Goal: Task Accomplishment & Management: Complete application form

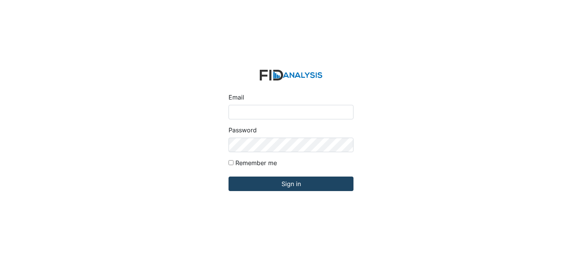
type input "[EMAIL_ADDRESS][DOMAIN_NAME]"
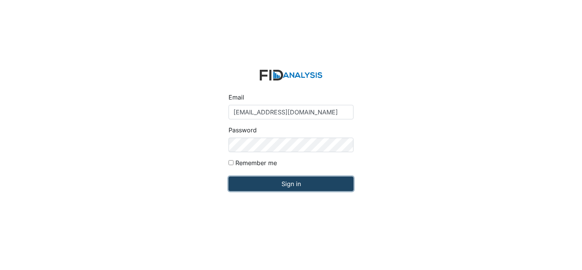
click at [285, 186] on input "Sign in" at bounding box center [290, 183] width 125 height 14
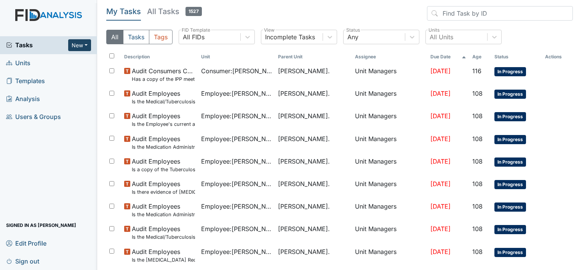
click at [85, 44] on button "New" at bounding box center [79, 45] width 23 height 12
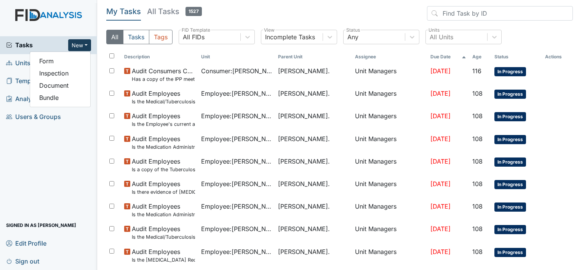
click at [71, 20] on img at bounding box center [48, 22] width 97 height 27
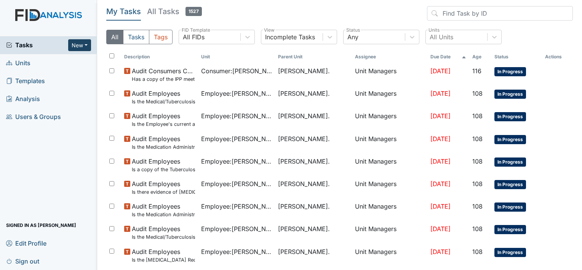
click at [85, 48] on button "New" at bounding box center [79, 45] width 23 height 12
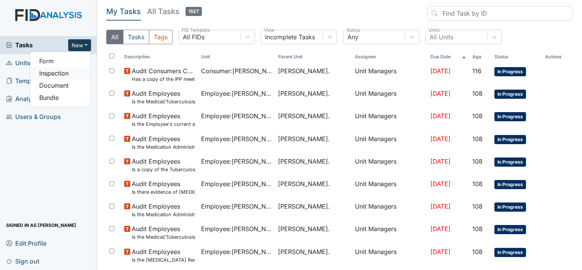
click at [82, 72] on link "Inspection" at bounding box center [60, 73] width 60 height 12
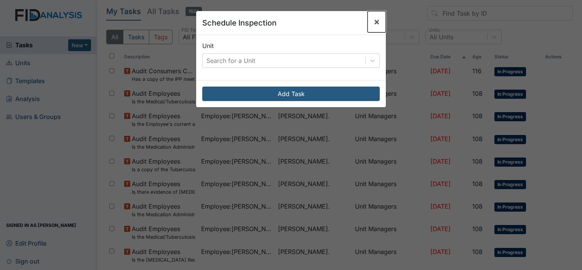
click at [375, 24] on span "×" at bounding box center [377, 21] width 6 height 11
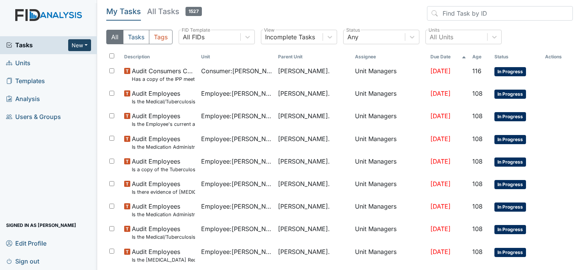
click at [82, 46] on button "New" at bounding box center [79, 45] width 23 height 12
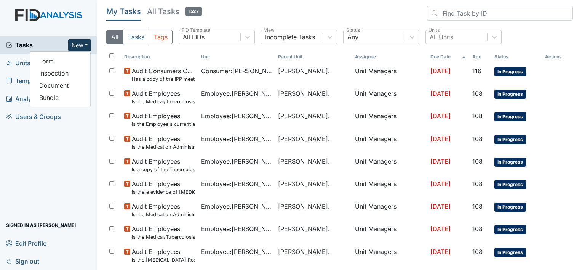
click at [19, 60] on span "Units" at bounding box center [18, 63] width 24 height 12
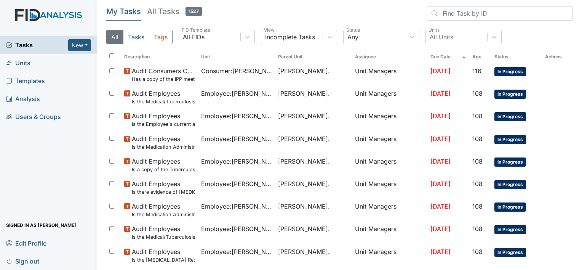
click at [19, 60] on span "Units" at bounding box center [18, 63] width 24 height 12
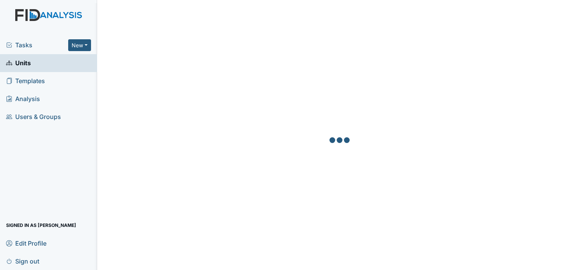
click at [82, 63] on link "Units" at bounding box center [48, 63] width 97 height 18
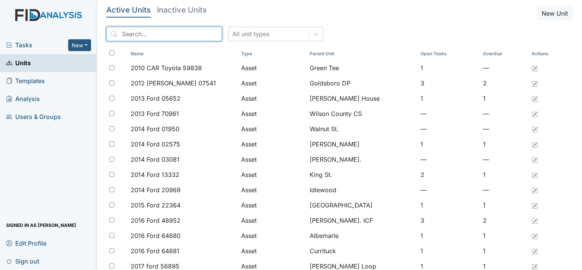
click at [163, 27] on input "search" at bounding box center [164, 34] width 116 height 14
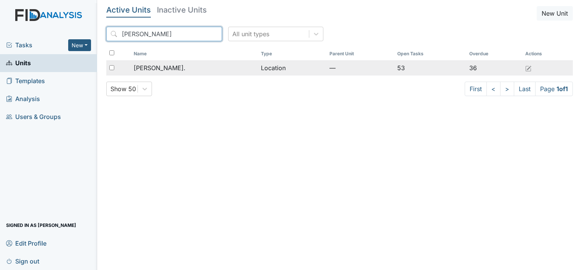
type input "William St"
click at [163, 73] on td "[PERSON_NAME]." at bounding box center [194, 67] width 127 height 15
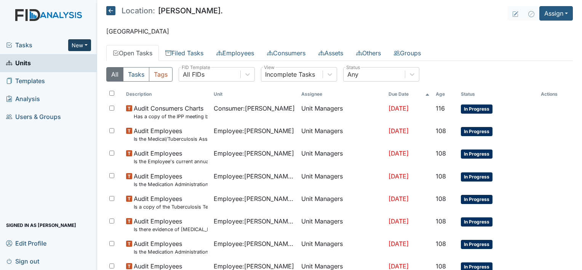
click at [86, 40] on button "New" at bounding box center [79, 45] width 23 height 12
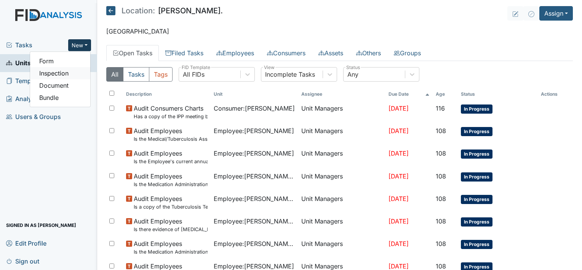
click at [80, 71] on link "Inspection" at bounding box center [60, 73] width 60 height 12
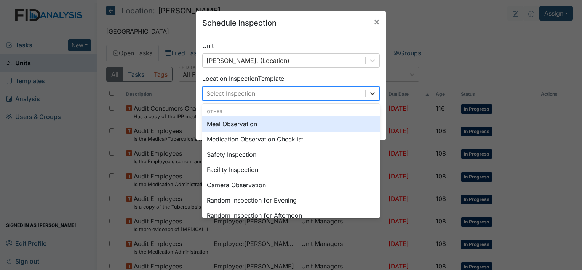
click at [369, 91] on icon at bounding box center [373, 93] width 8 height 8
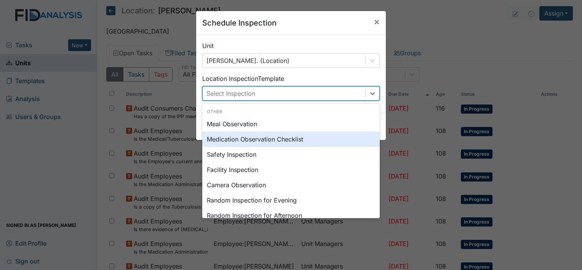
click at [317, 133] on div "Medication Observation Checklist" at bounding box center [290, 138] width 177 height 15
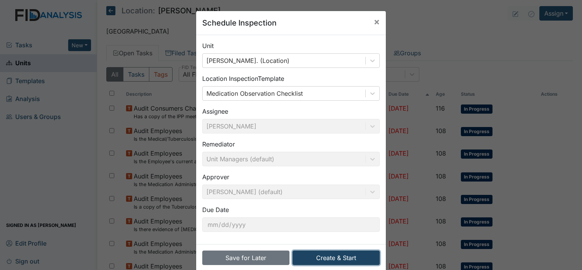
click at [324, 257] on button "Create & Start" at bounding box center [335, 257] width 87 height 14
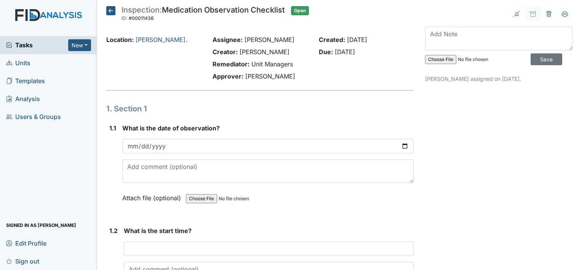
click at [203, 136] on div "What is the date of observation? Attach file (optional) You can upload .pdf, .t…" at bounding box center [267, 165] width 291 height 84
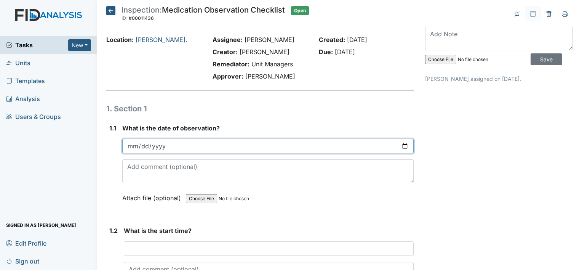
click at [200, 145] on input "date" at bounding box center [267, 146] width 291 height 14
click at [399, 145] on input "date" at bounding box center [267, 146] width 291 height 14
type input "[DATE]"
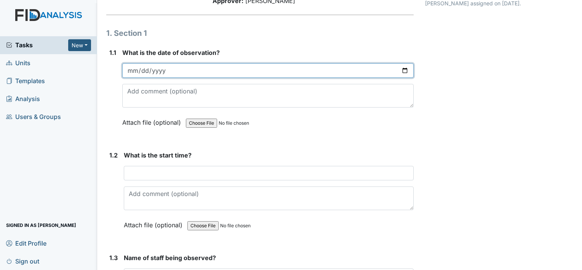
scroll to position [76, 0]
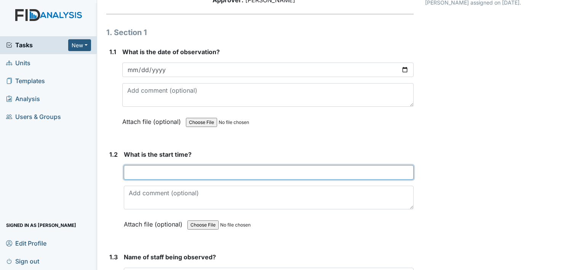
click at [347, 177] on input "text" at bounding box center [269, 172] width 290 height 14
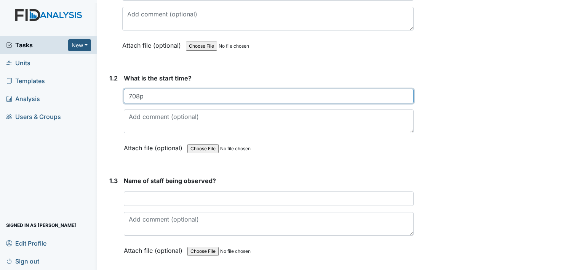
scroll to position [154, 0]
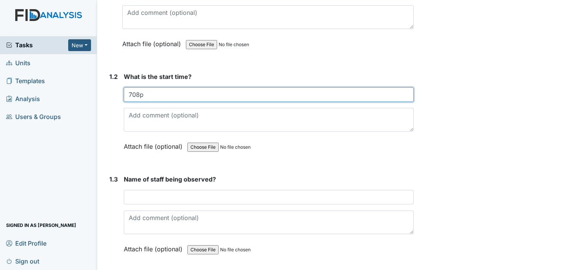
type input "708p"
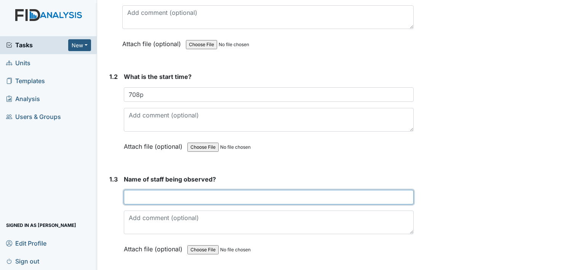
click at [130, 195] on input "text" at bounding box center [269, 197] width 290 height 14
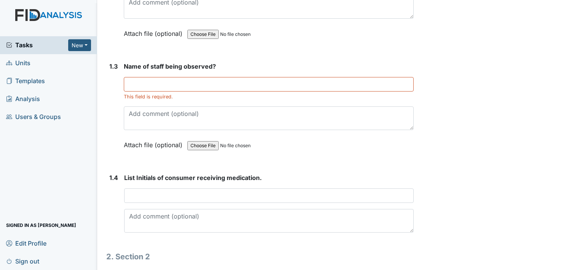
scroll to position [265, 0]
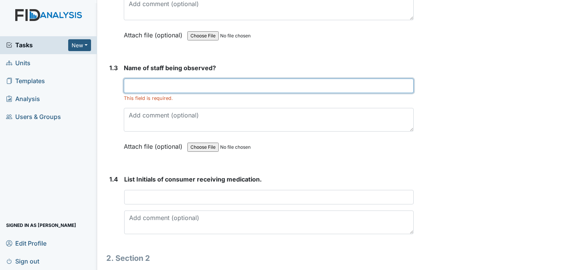
click at [163, 86] on input "text" at bounding box center [269, 85] width 290 height 14
type input "[PERSON_NAME]"
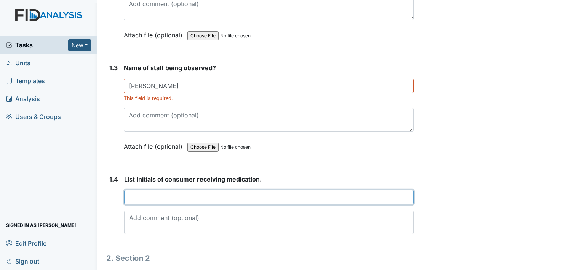
click at [181, 197] on input "text" at bounding box center [268, 197] width 289 height 14
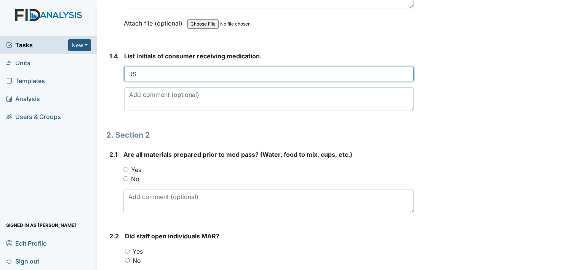
scroll to position [401, 0]
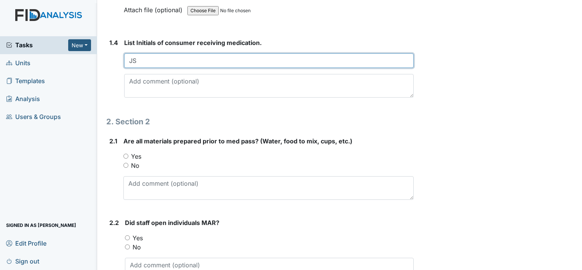
type input "JS"
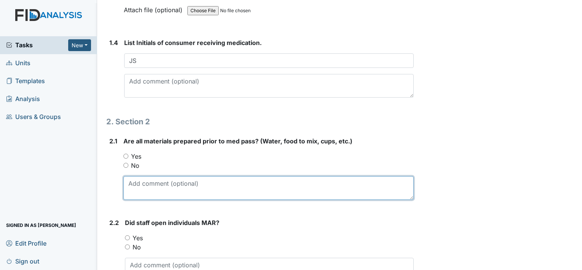
click at [130, 180] on textarea at bounding box center [268, 188] width 290 height 24
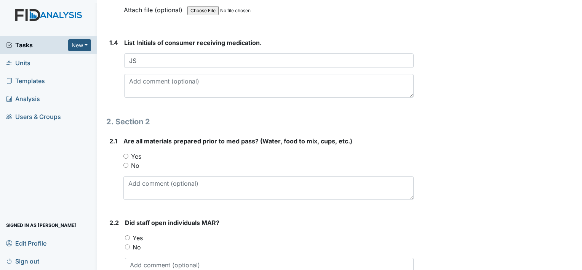
click at [125, 153] on input "Yes" at bounding box center [125, 155] width 5 height 5
radio input "true"
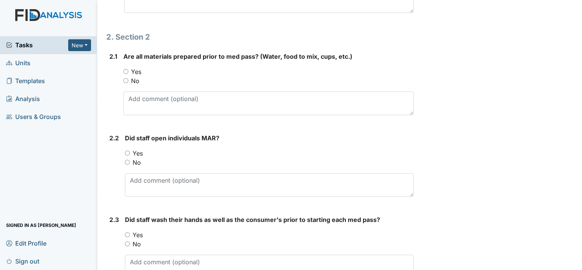
click at [125, 150] on input "Yes" at bounding box center [127, 152] width 5 height 5
radio input "true"
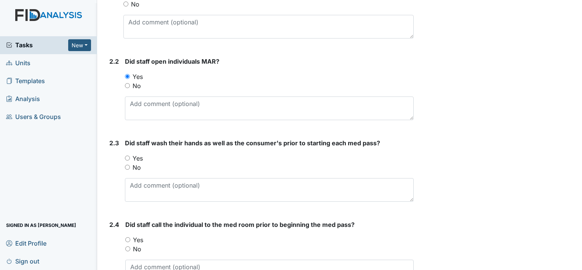
scroll to position [563, 0]
click at [127, 155] on input "Yes" at bounding box center [127, 157] width 5 height 5
radio input "true"
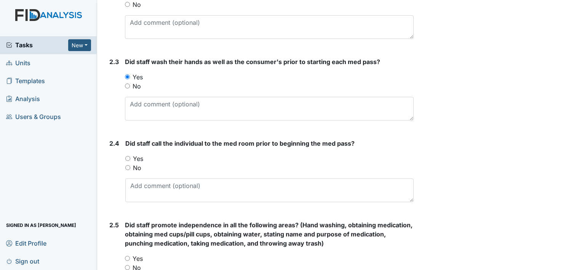
scroll to position [644, 0]
click at [127, 155] on input "Yes" at bounding box center [127, 157] width 5 height 5
radio input "true"
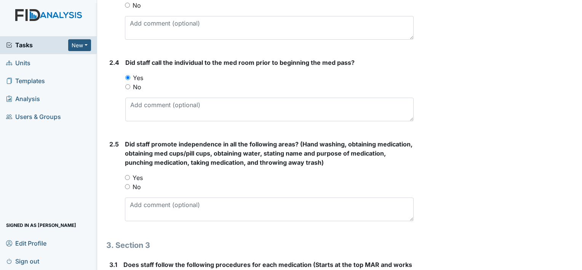
scroll to position [728, 0]
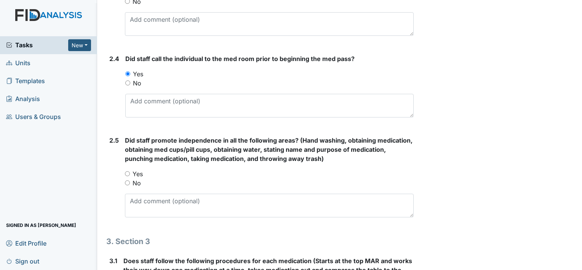
click at [125, 172] on input "Yes" at bounding box center [127, 173] width 5 height 5
radio input "true"
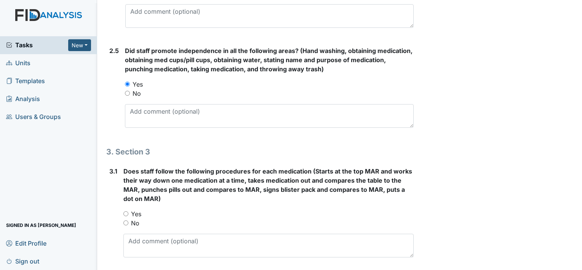
scroll to position [822, 0]
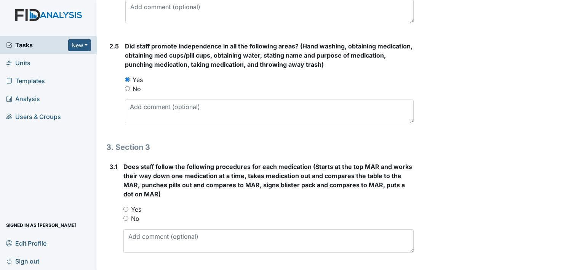
click at [126, 206] on input "Yes" at bounding box center [125, 208] width 5 height 5
radio input "true"
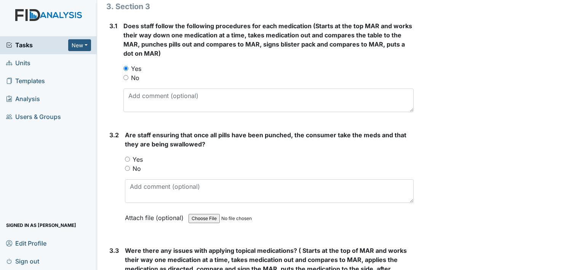
scroll to position [970, 0]
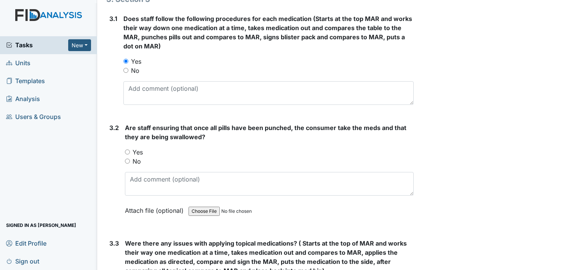
click at [125, 149] on input "Yes" at bounding box center [127, 151] width 5 height 5
radio input "true"
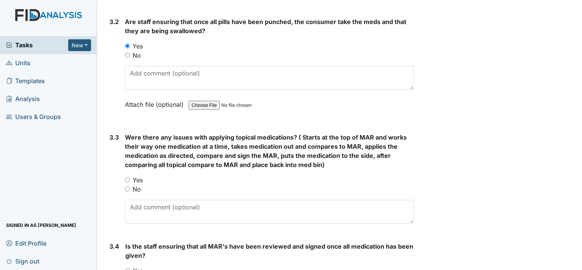
scroll to position [1077, 0]
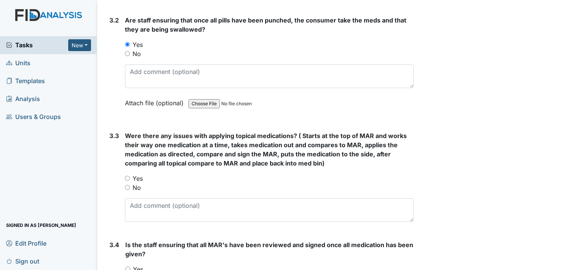
click at [129, 185] on input "No" at bounding box center [127, 187] width 5 height 5
radio input "true"
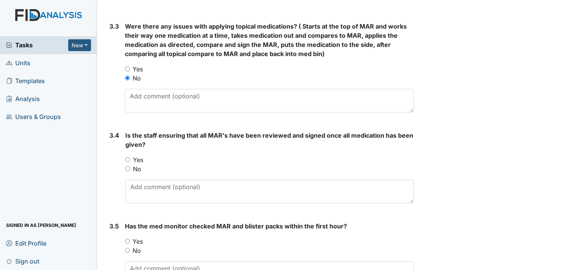
scroll to position [1187, 0]
click at [128, 157] on input "Yes" at bounding box center [127, 159] width 5 height 5
radio input "true"
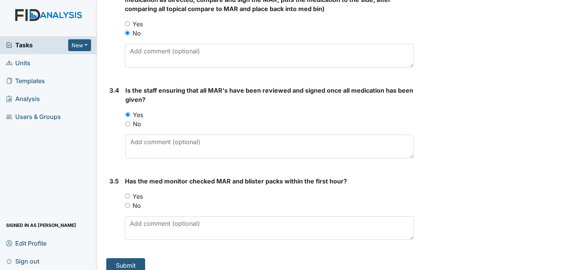
scroll to position [1237, 0]
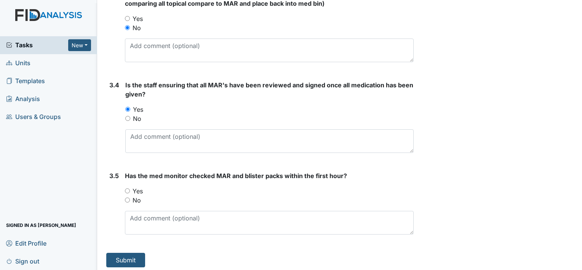
click at [127, 188] on input "Yes" at bounding box center [127, 190] width 5 height 5
radio input "true"
click at [118, 255] on button "Submit" at bounding box center [125, 259] width 39 height 14
